Goal: Information Seeking & Learning: Learn about a topic

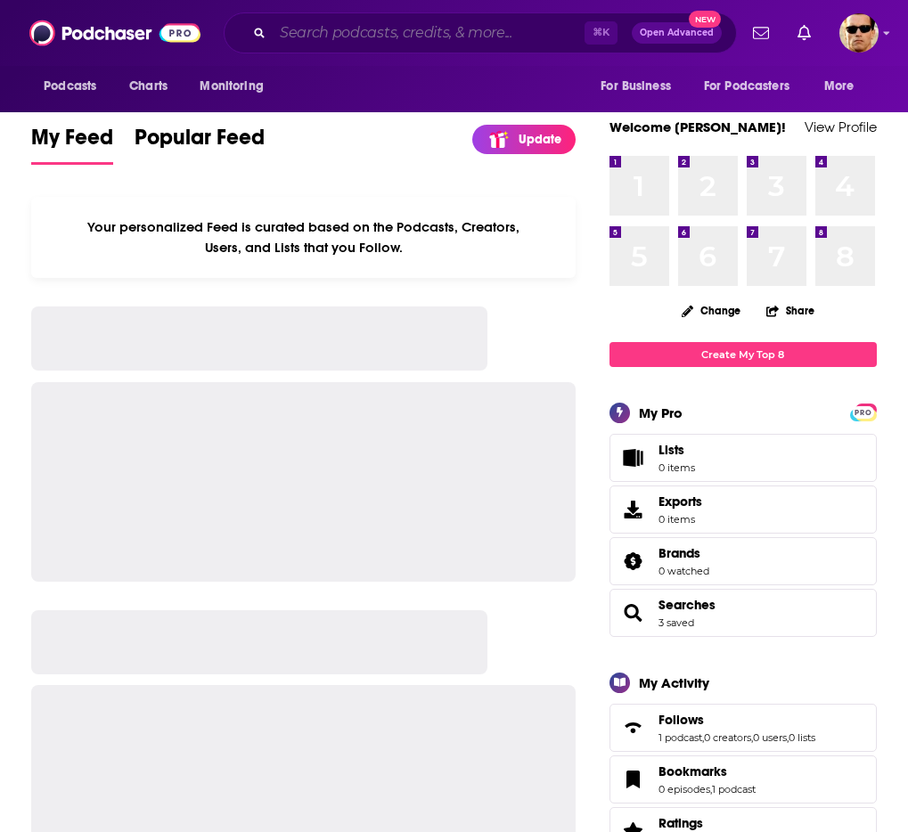
click at [438, 39] on input "Search podcasts, credits, & more..." at bounding box center [429, 33] width 312 height 29
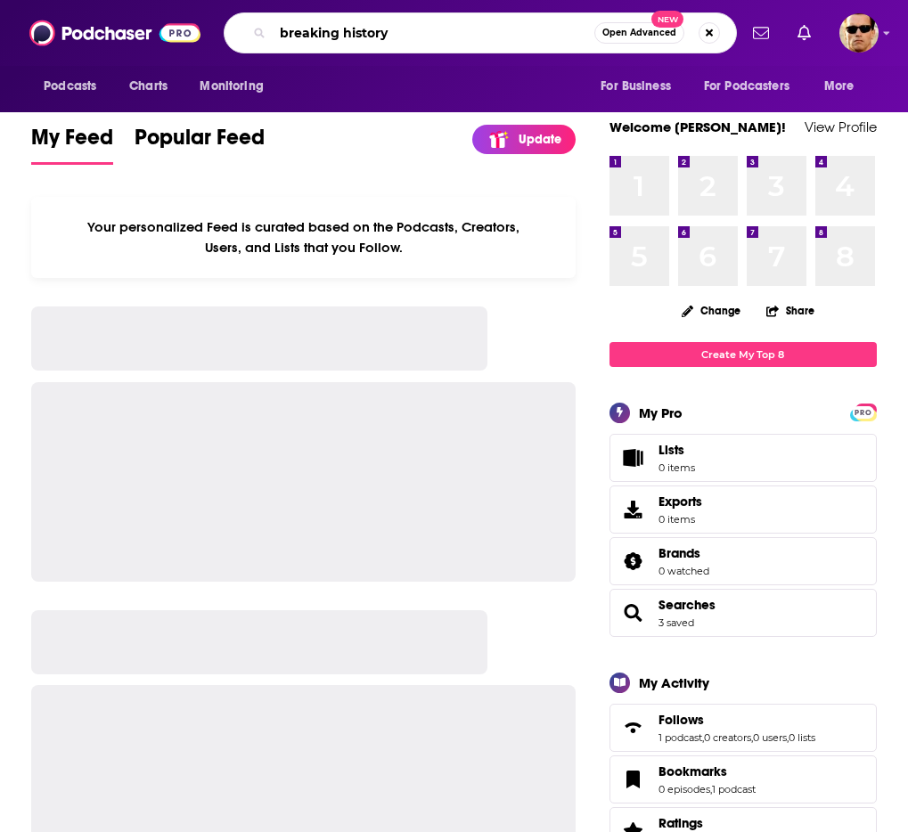
type input "breaking history"
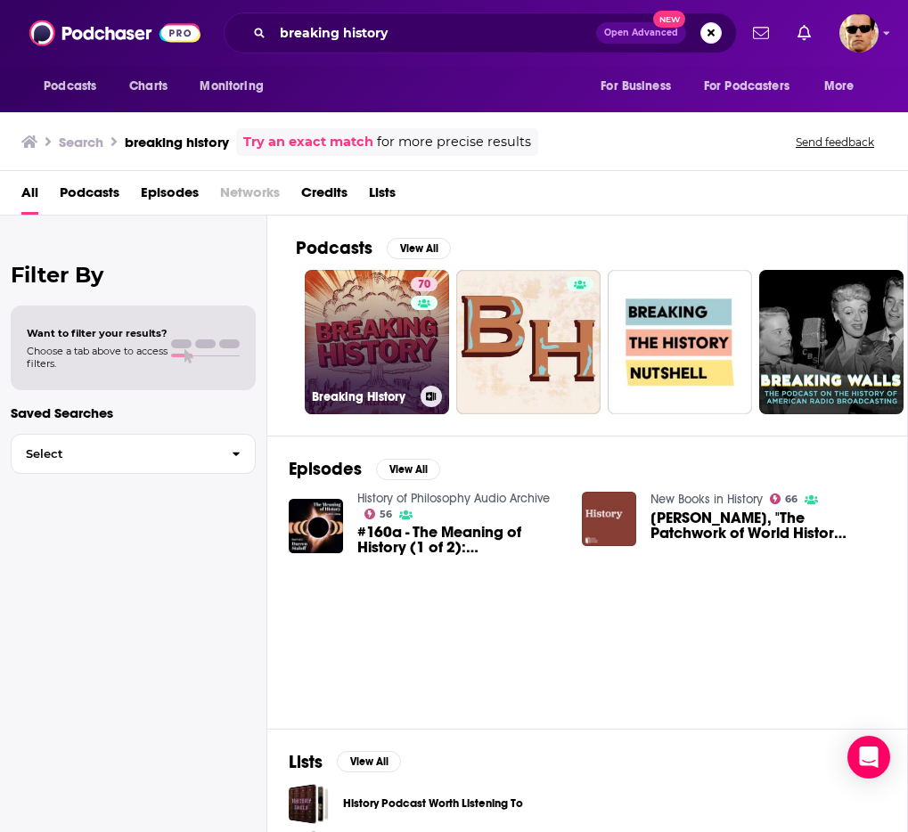
click at [379, 315] on link "70 Breaking History" at bounding box center [377, 342] width 144 height 144
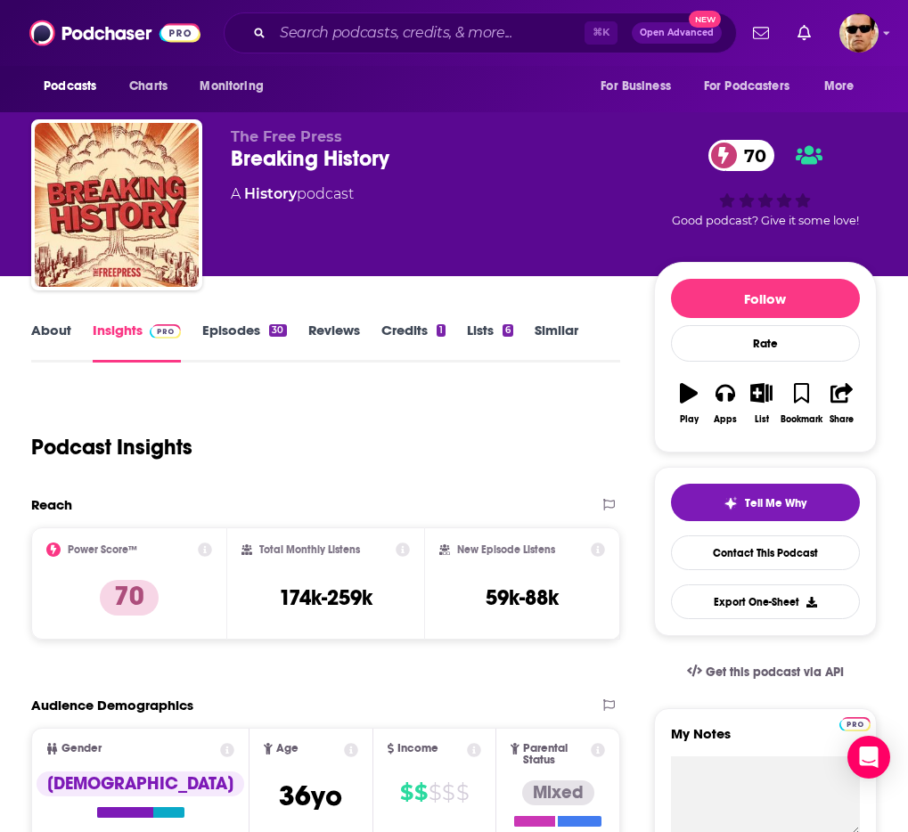
click at [227, 323] on link "Episodes 30" at bounding box center [244, 342] width 84 height 41
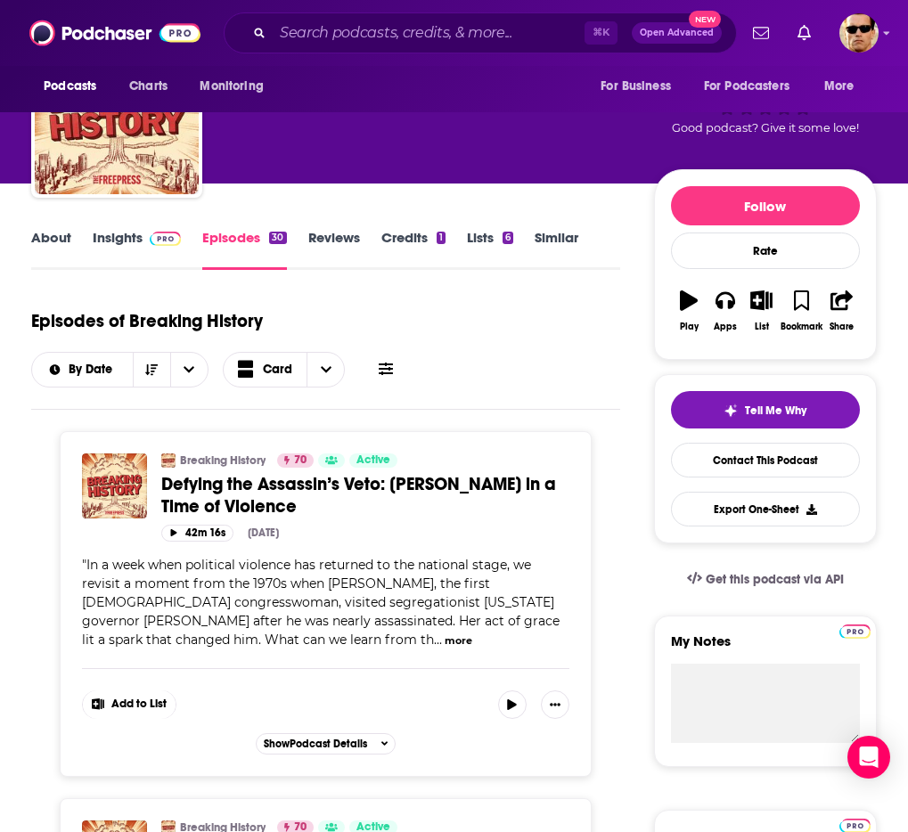
scroll to position [12, 0]
